Goal: Transaction & Acquisition: Obtain resource

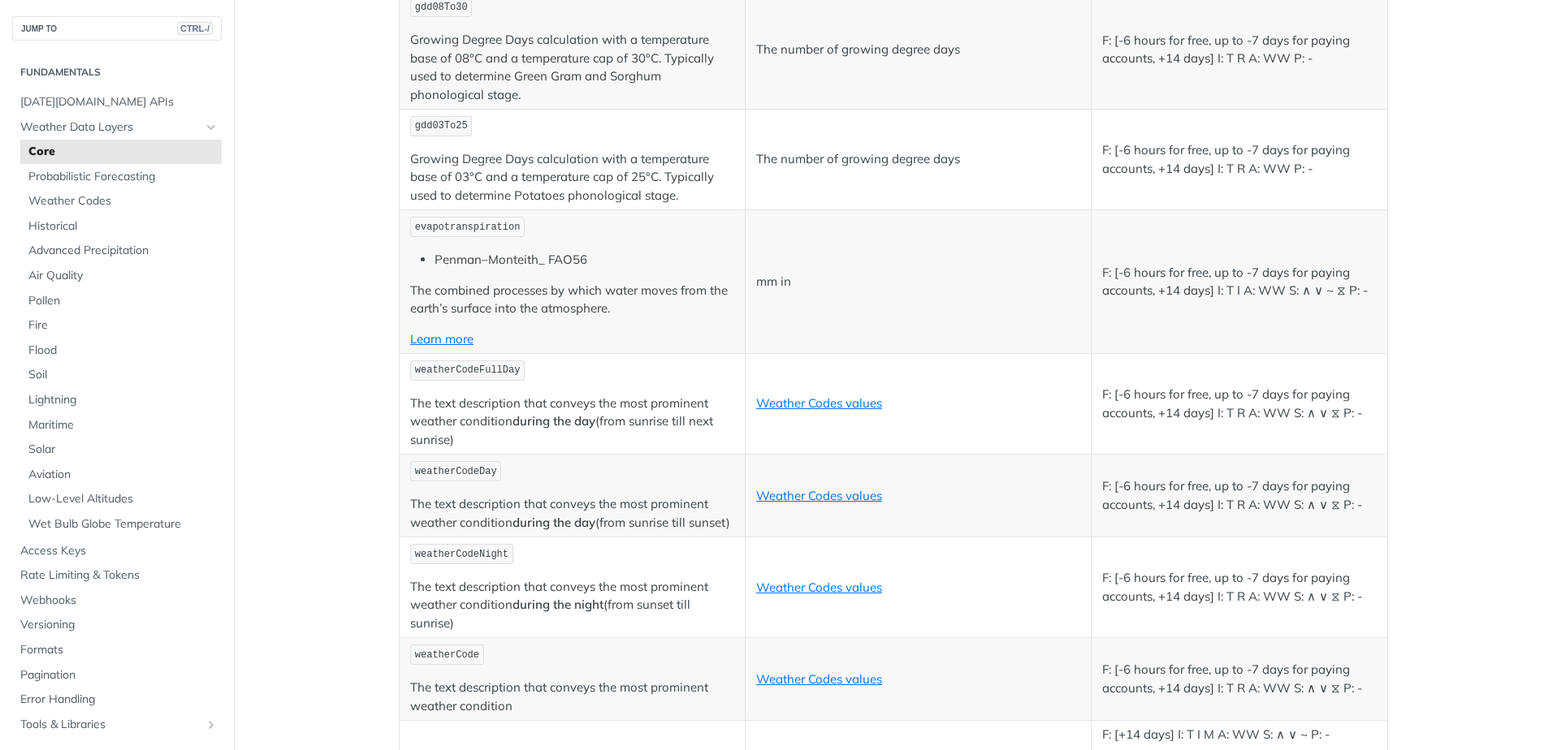
scroll to position [7878, 0]
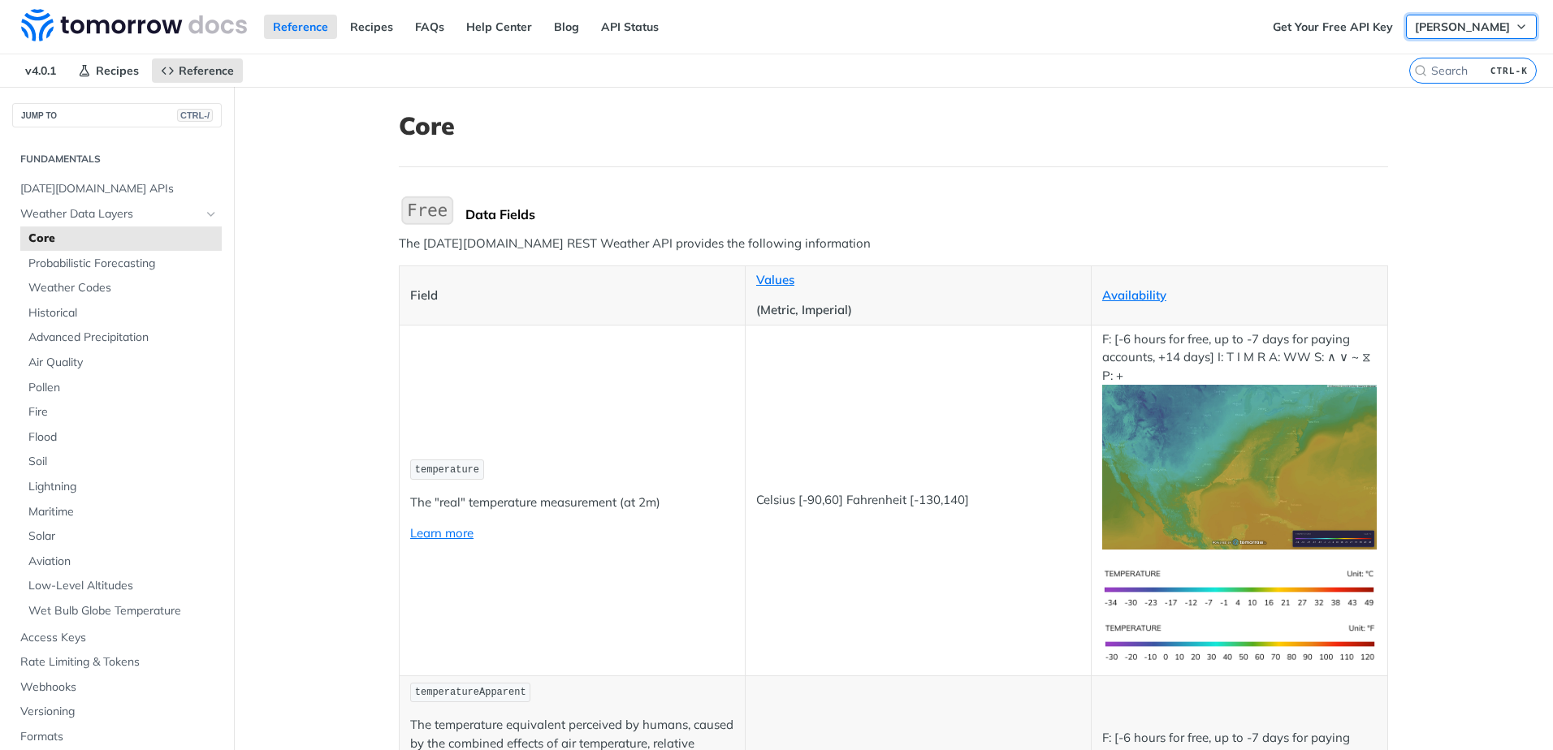
click at [1495, 25] on span "[PERSON_NAME]" at bounding box center [1462, 26] width 95 height 15
click at [1312, 26] on link "Get Your Free API Key" at bounding box center [1333, 27] width 138 height 24
